Goal: Use online tool/utility

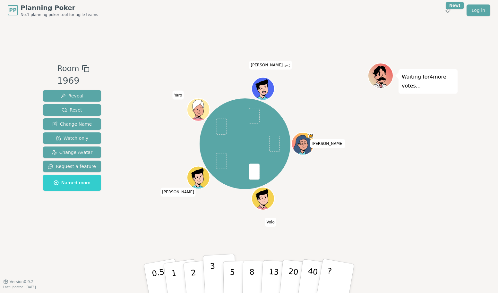
click at [217, 281] on button "3" at bounding box center [220, 279] width 35 height 50
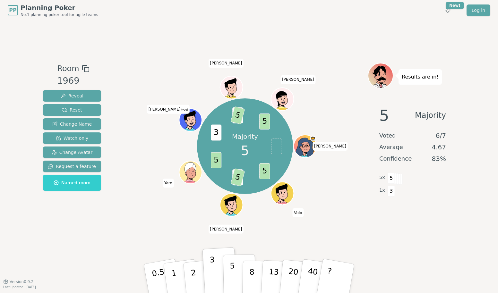
click at [234, 279] on p "5" at bounding box center [232, 278] width 5 height 35
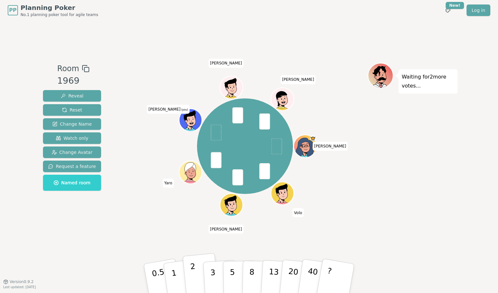
click at [198, 279] on button "2" at bounding box center [200, 278] width 37 height 51
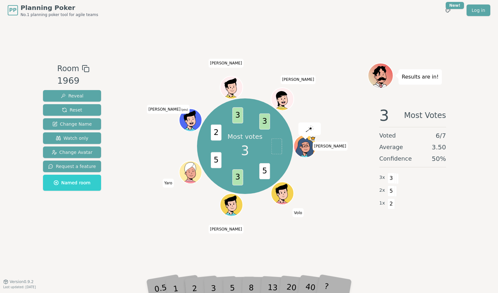
click at [217, 288] on div "3" at bounding box center [220, 278] width 21 height 23
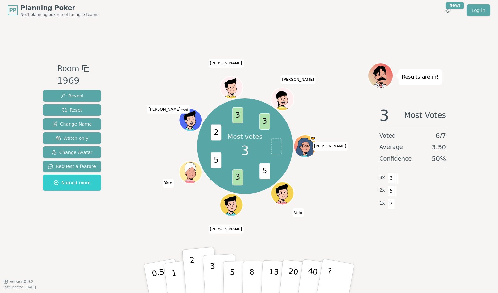
click at [215, 278] on p "3" at bounding box center [213, 279] width 7 height 35
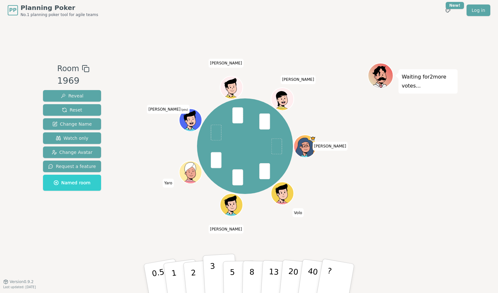
click at [208, 276] on button "3" at bounding box center [220, 279] width 35 height 50
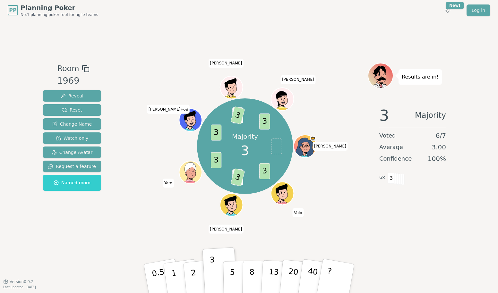
click at [139, 47] on div "Room 1969 Reveal Reset Change Name Watch only Change Avatar Request a feature N…" at bounding box center [248, 151] width 417 height 261
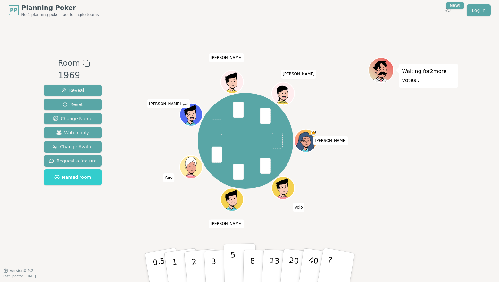
click at [235, 269] on button "5" at bounding box center [240, 267] width 33 height 49
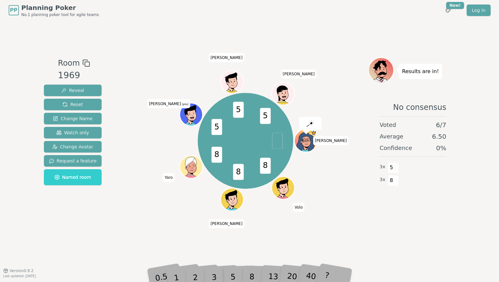
click at [253, 276] on div "8" at bounding box center [259, 267] width 20 height 23
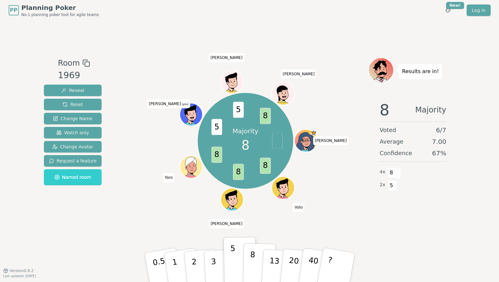
click at [253, 264] on p "8" at bounding box center [251, 267] width 5 height 35
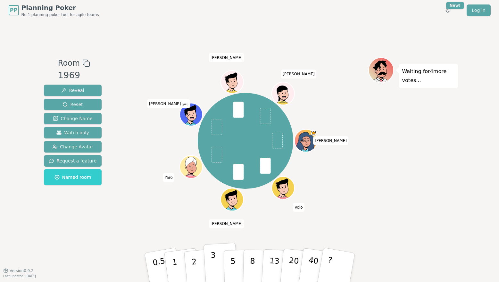
click at [211, 265] on p "3" at bounding box center [213, 268] width 7 height 35
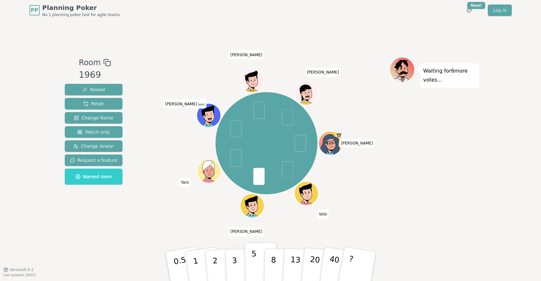
click at [251, 259] on button "5" at bounding box center [260, 266] width 33 height 49
